Goal: Task Accomplishment & Management: Use online tool/utility

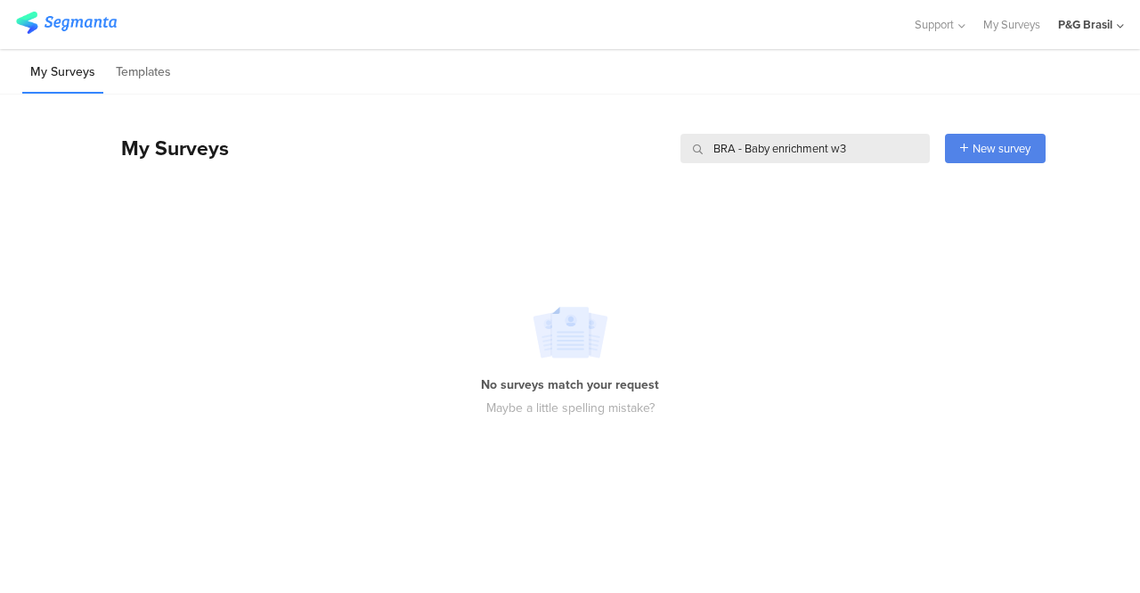
click at [677, 186] on div "My Surveys BRA - Baby enrichment w3 BRA - Baby enrichment w3 New survey Start f…" at bounding box center [574, 143] width 943 height 98
type input "2a4b47"
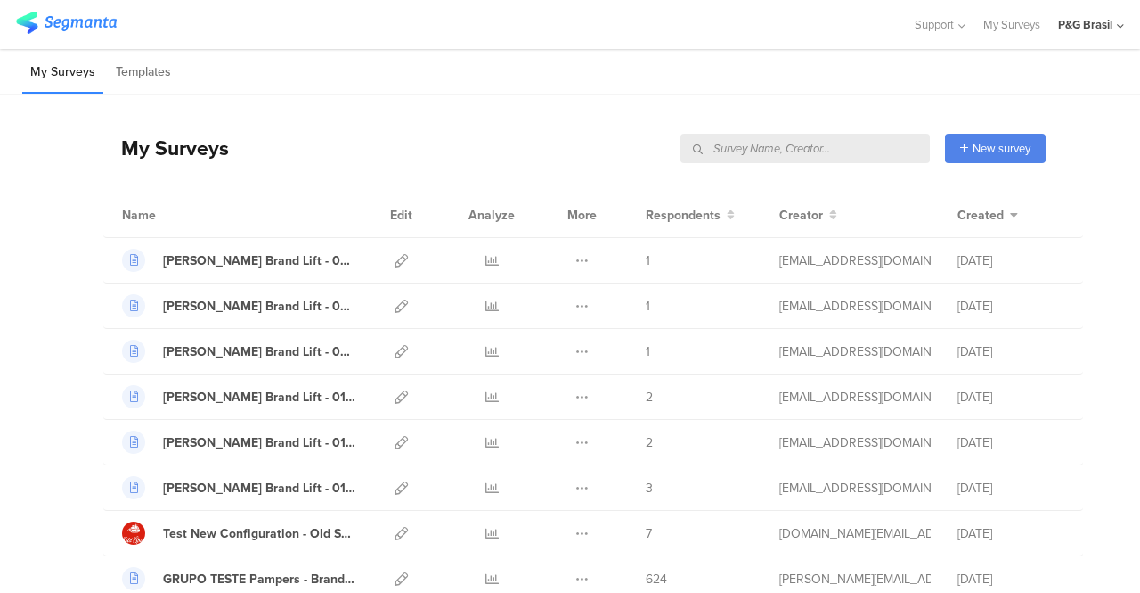
click at [852, 159] on input "text" at bounding box center [805, 148] width 249 height 29
paste input "2a4b47"
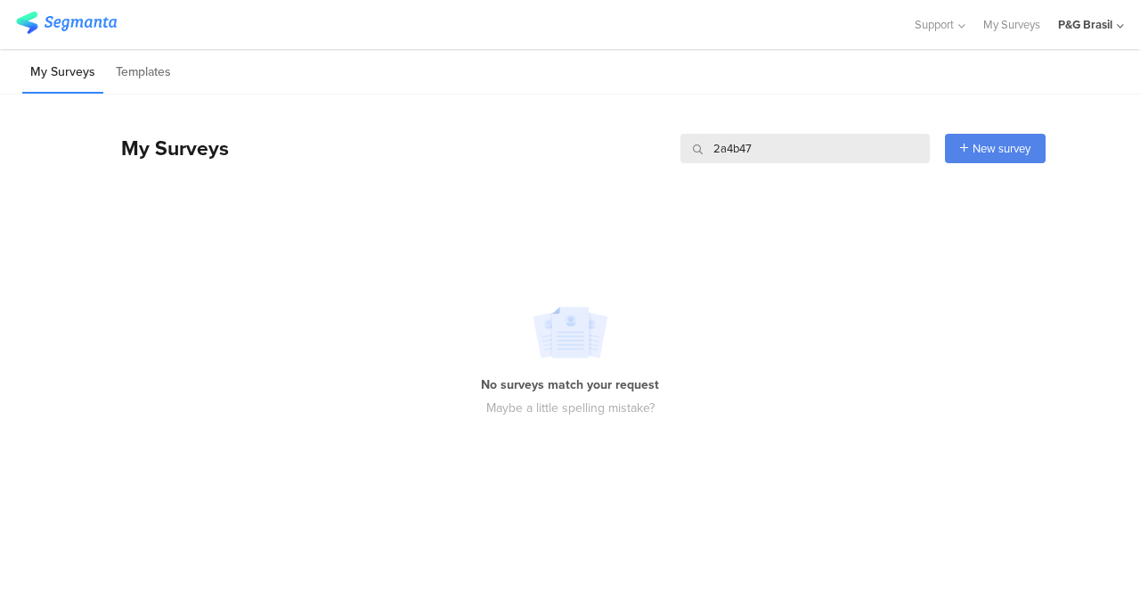
type input "2a4b47"
click at [775, 367] on div "No surveys match your request Maybe a little spelling mistake?" at bounding box center [570, 361] width 1140 height 284
drag, startPoint x: 800, startPoint y: 149, endPoint x: 691, endPoint y: 141, distance: 109.0
click at [691, 141] on input "2a4b47" at bounding box center [805, 148] width 249 height 29
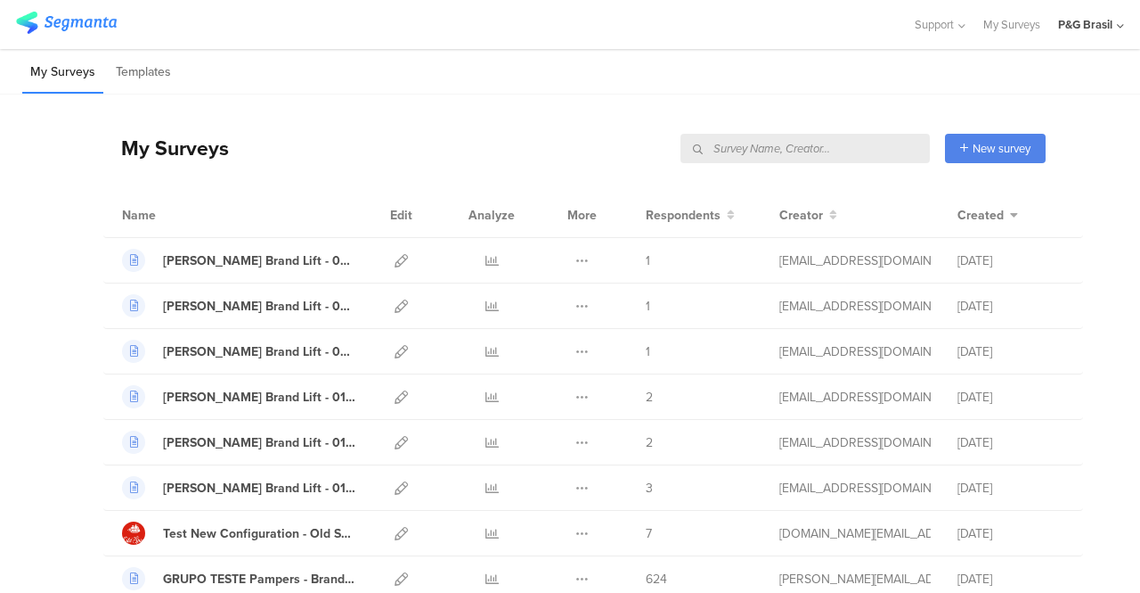
click at [753, 162] on div "My Surveys New survey Start from scratch Choose from templates" at bounding box center [574, 147] width 943 height 71
click at [748, 149] on div "My Surveys | 57 Surveys New survey Start from scratch Choose from templates" at bounding box center [574, 147] width 943 height 71
click at [829, 148] on div "My Surveys | 57 Surveys New survey Start from scratch Choose from templates" at bounding box center [574, 147] width 943 height 71
type input "g"
type input "hair"
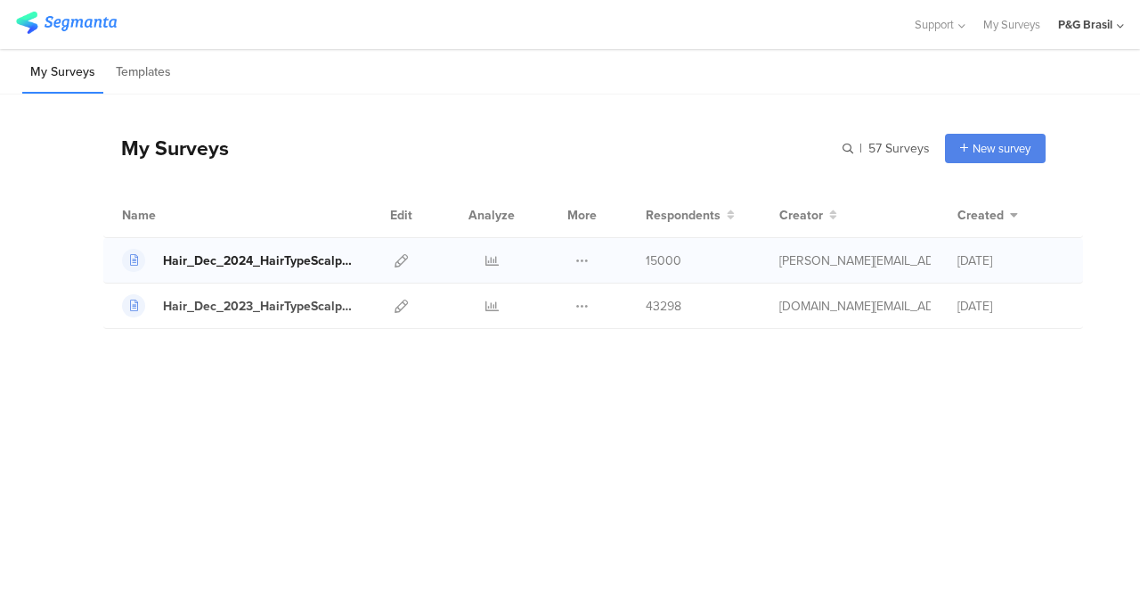
click at [264, 260] on div "Hair_Dec_2024_HairTypeScalpConcern" at bounding box center [259, 260] width 192 height 19
click at [278, 299] on div "Hair_Dec_2023_HairTypeScalpConcern" at bounding box center [259, 306] width 192 height 19
click at [322, 305] on div "Hair_Dec_2023_HairTypeScalpConcern" at bounding box center [259, 306] width 192 height 19
click at [402, 306] on icon at bounding box center [401, 305] width 13 height 13
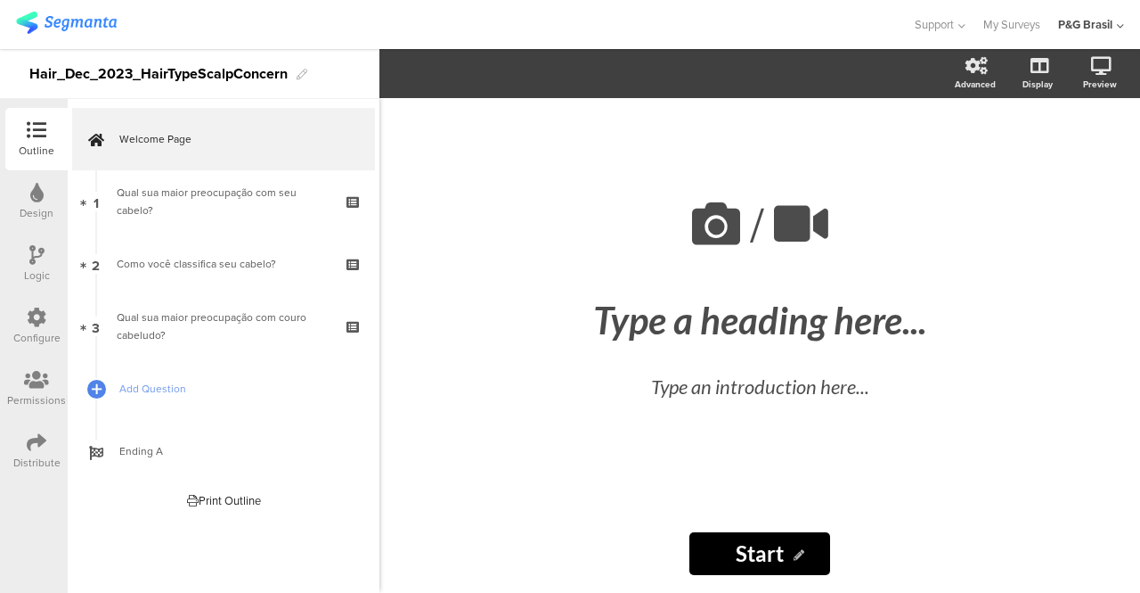
click at [28, 316] on icon at bounding box center [37, 317] width 20 height 20
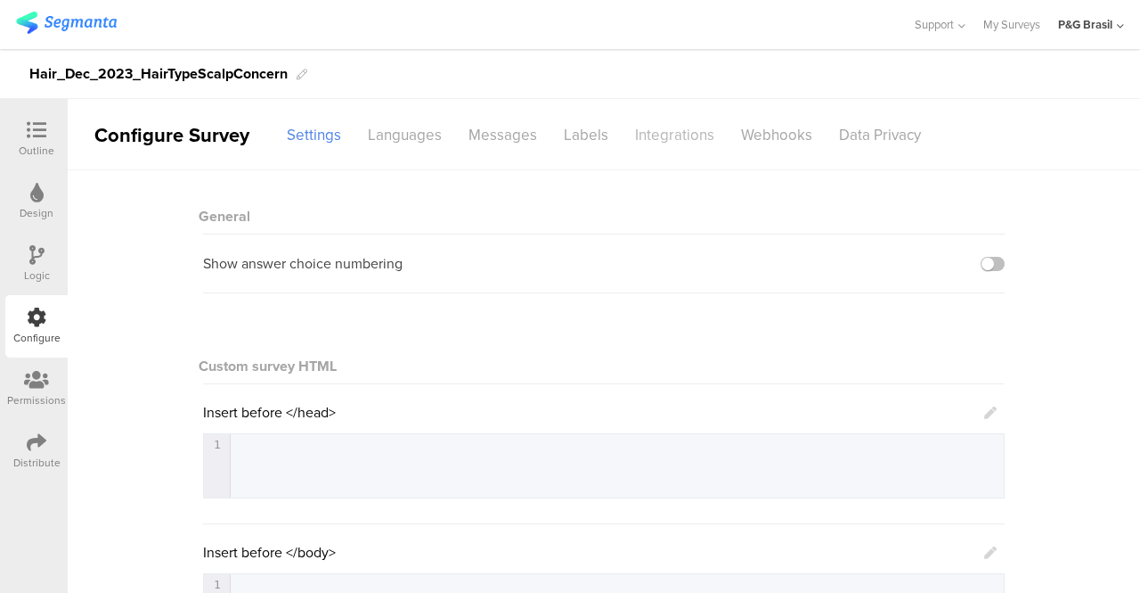
click at [638, 127] on div "Integrations" at bounding box center [675, 134] width 106 height 31
